Goal: Task Accomplishment & Management: Complete application form

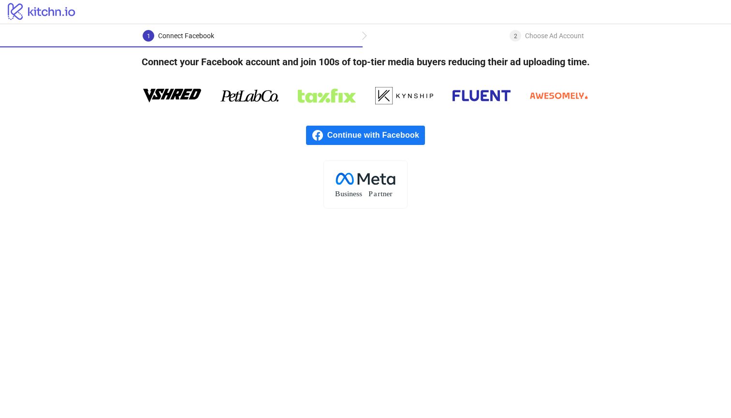
click at [376, 139] on span "Continue with Facebook" at bounding box center [376, 135] width 98 height 19
click at [376, 141] on span "Continue with Facebook" at bounding box center [376, 135] width 98 height 19
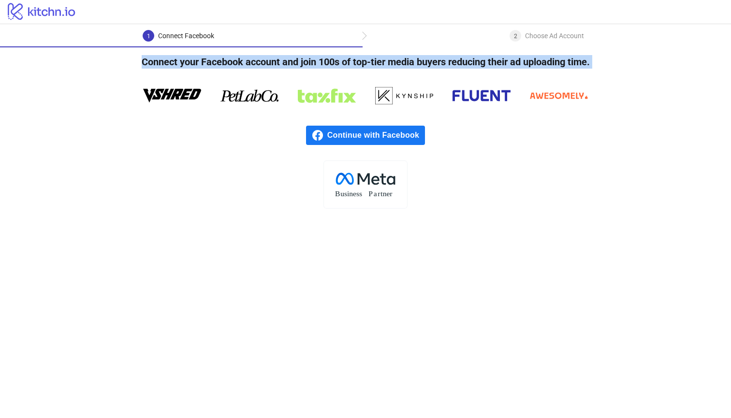
drag, startPoint x: 139, startPoint y: 58, endPoint x: 281, endPoint y: 112, distance: 151.7
click at [281, 112] on div "Connect your Facebook account and join 100s of top-tier media buyers reducing t…" at bounding box center [365, 127] width 731 height 161
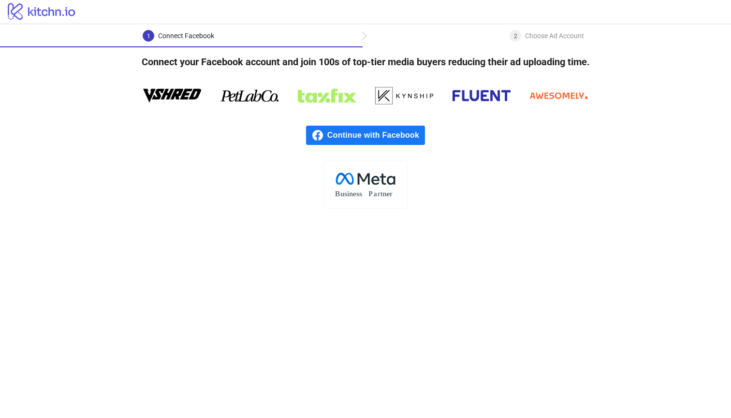
click at [270, 97] on icon at bounding box center [249, 95] width 58 height 29
click at [344, 133] on span "Continue with Facebook" at bounding box center [376, 135] width 98 height 19
click at [364, 33] on div "2 Choose Ad Account" at bounding box center [546, 38] width 368 height 17
